Goal: Information Seeking & Learning: Learn about a topic

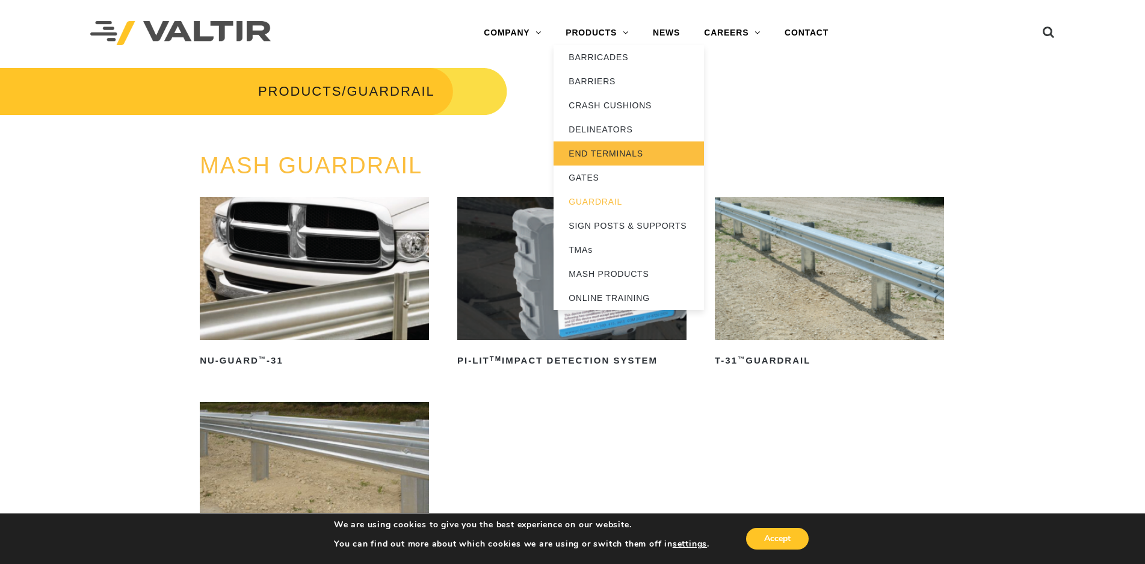
click at [620, 147] on link "END TERMINALS" at bounding box center [629, 153] width 150 height 24
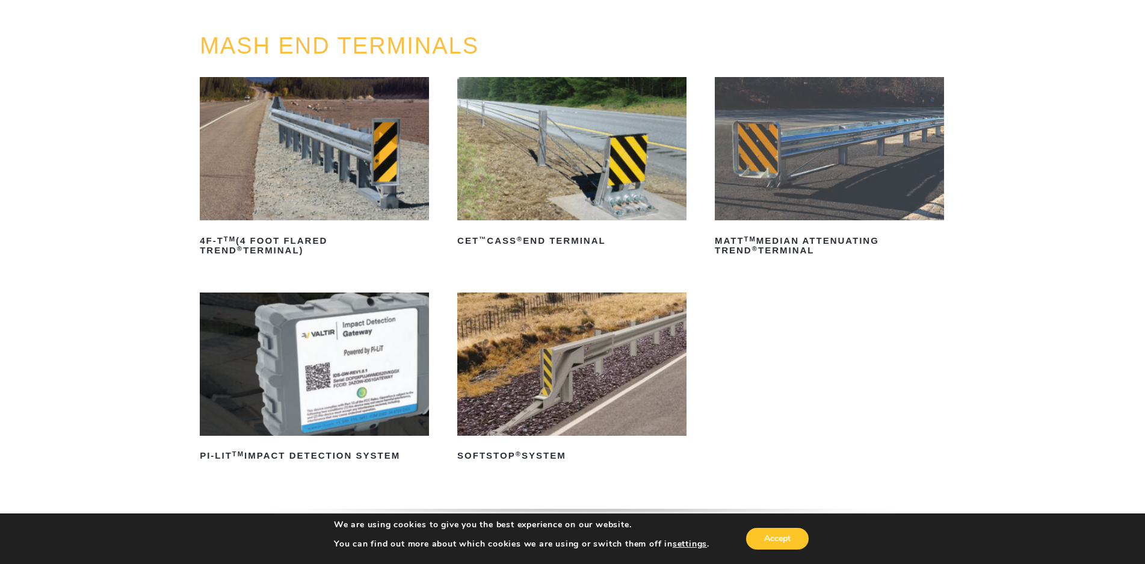
scroll to position [120, 0]
click at [584, 372] on img at bounding box center [571, 363] width 229 height 143
click at [641, 370] on img at bounding box center [571, 363] width 229 height 143
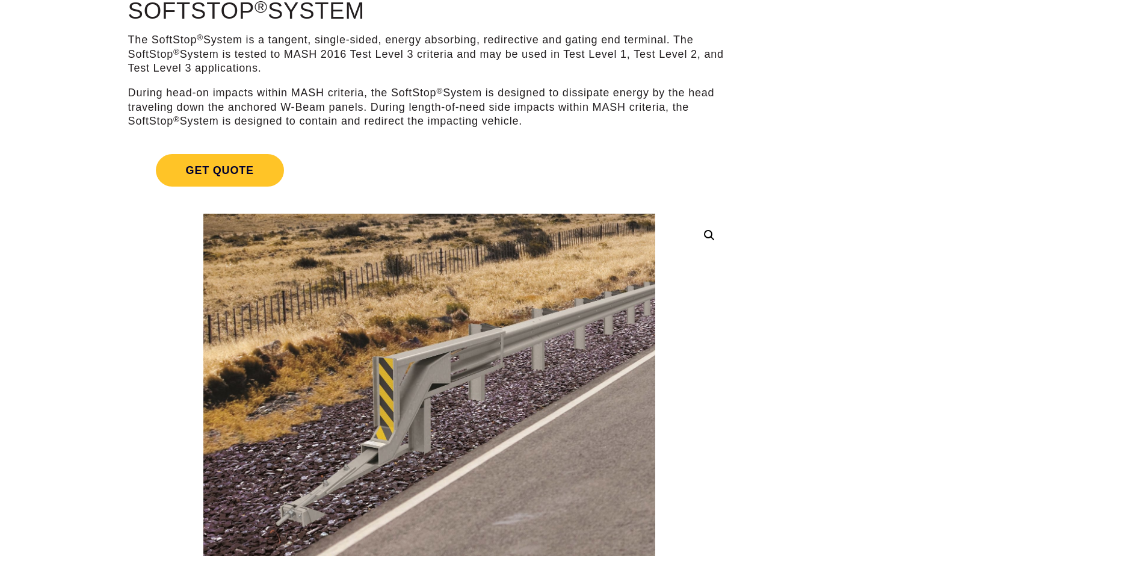
scroll to position [120, 0]
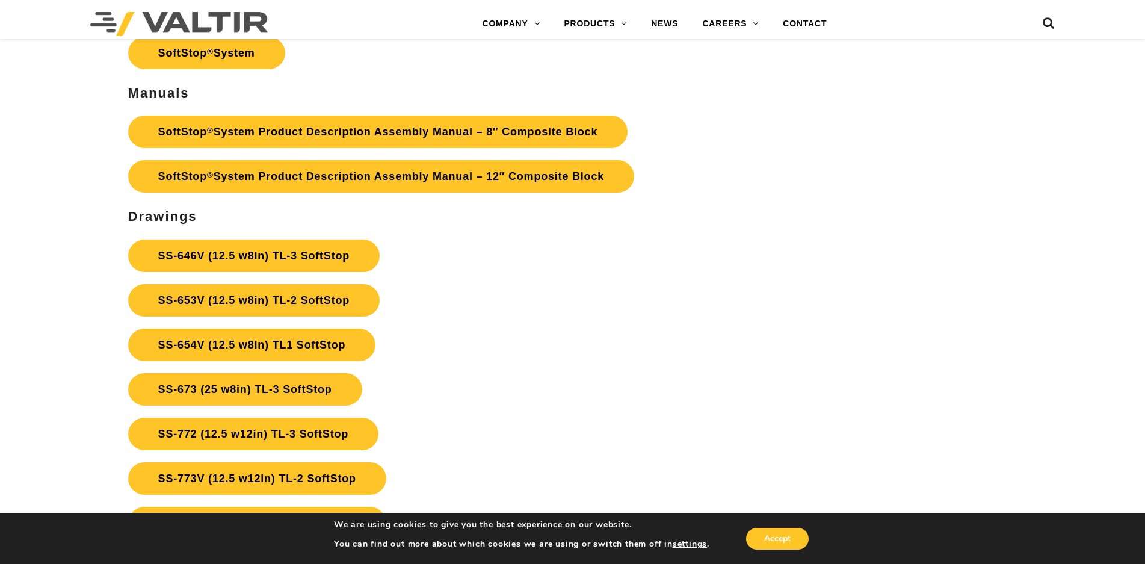
scroll to position [4393, 0]
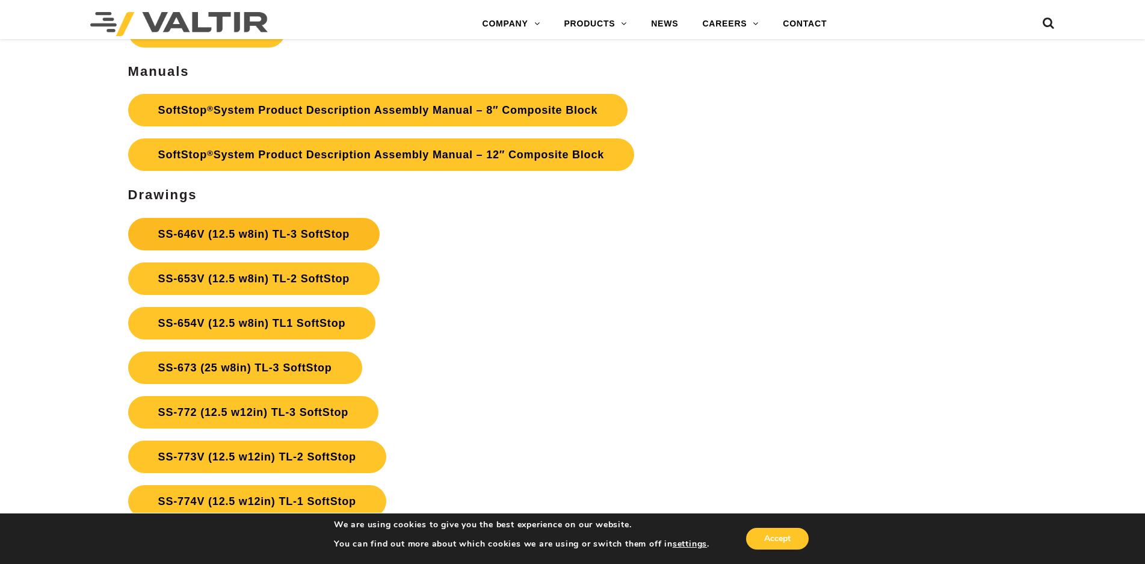
click at [215, 234] on link "SS-646V (12.5 w8in) TL-3 SoftStop" at bounding box center [254, 234] width 252 height 32
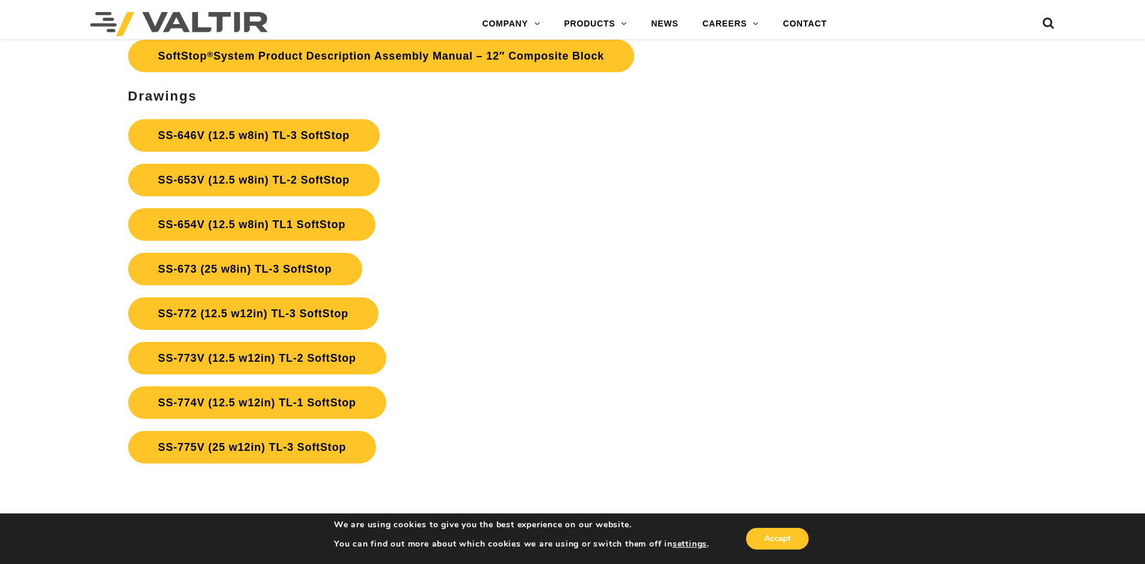
scroll to position [4513, 0]
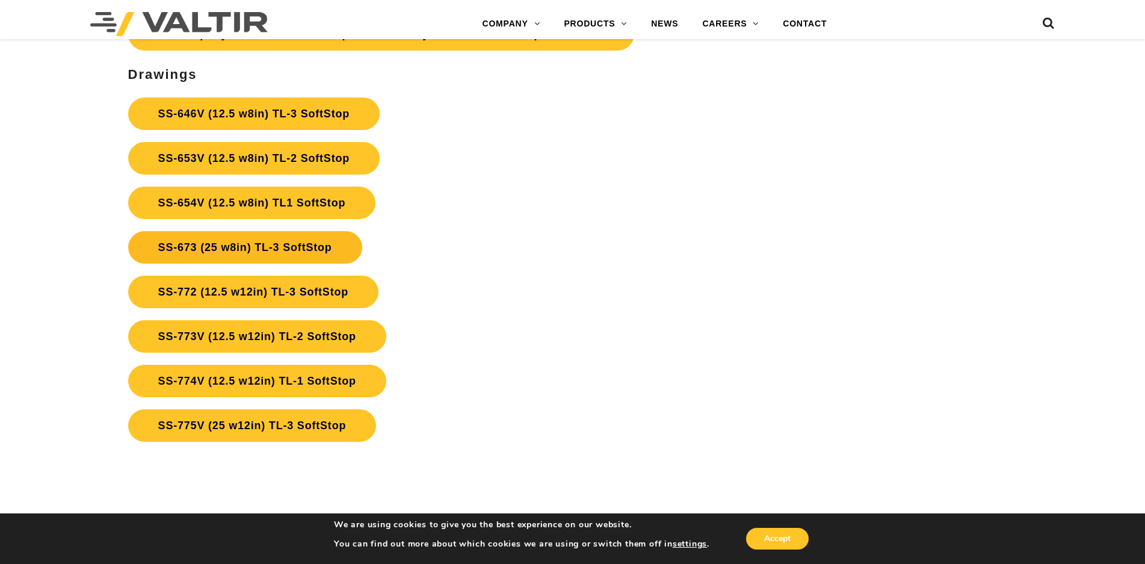
click at [331, 244] on link "SS-673 (25 w8in) TL-3 SoftStop" at bounding box center [245, 247] width 234 height 32
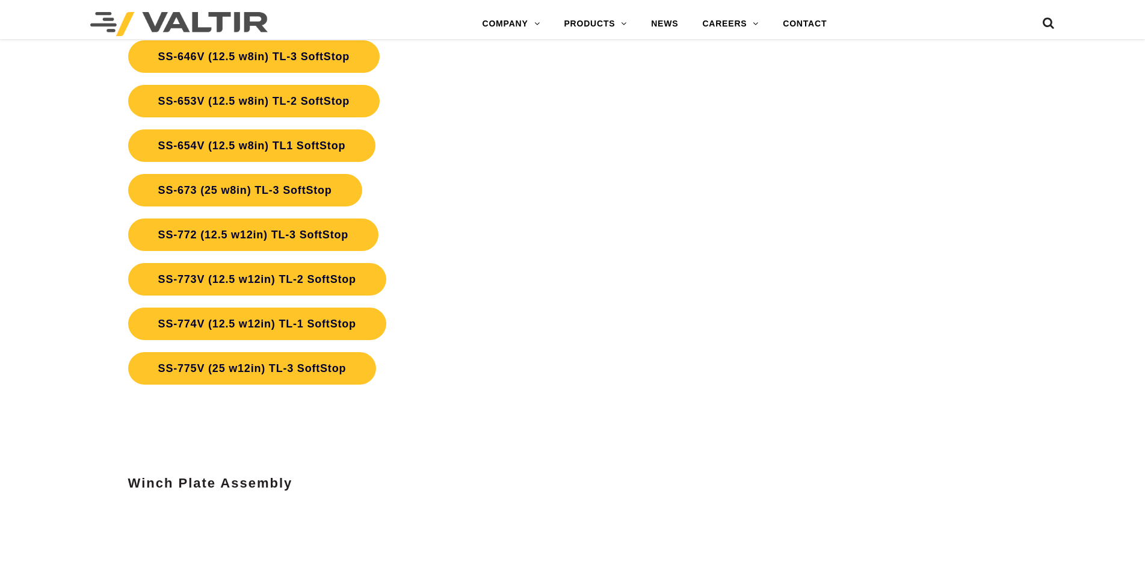
scroll to position [4513, 0]
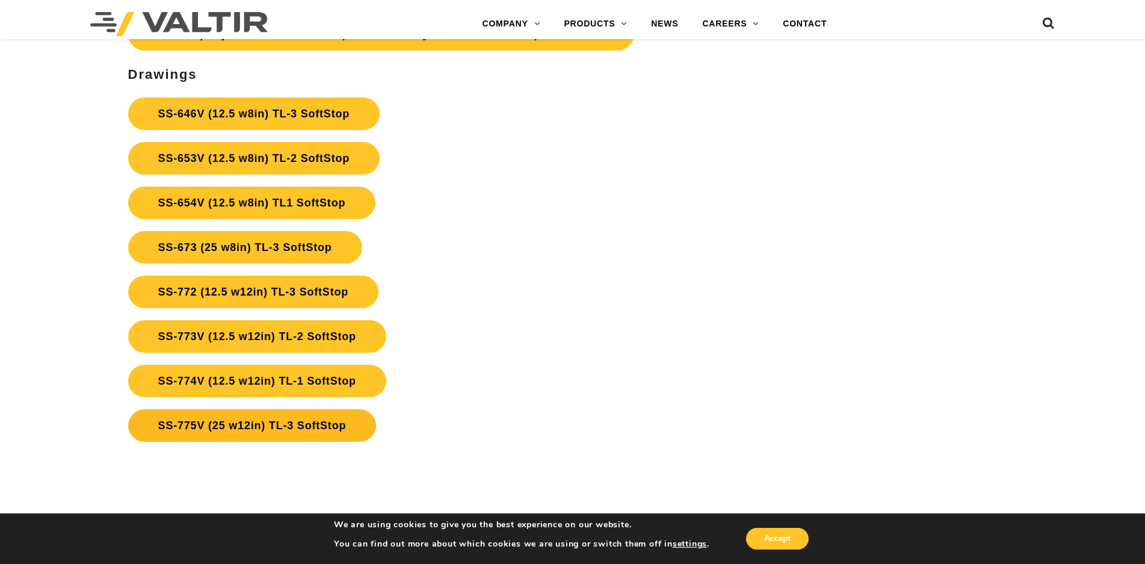
click at [298, 427] on link "SS-775V (25 w12in) TL-3 SoftStop" at bounding box center [252, 425] width 249 height 32
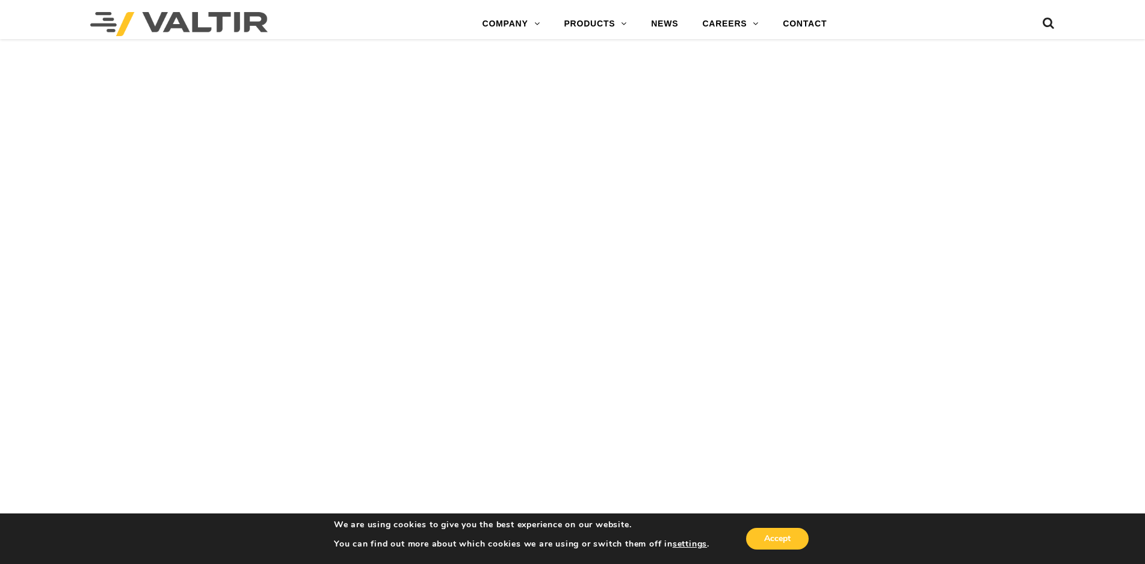
scroll to position [2527, 0]
